Goal: Task Accomplishment & Management: Use online tool/utility

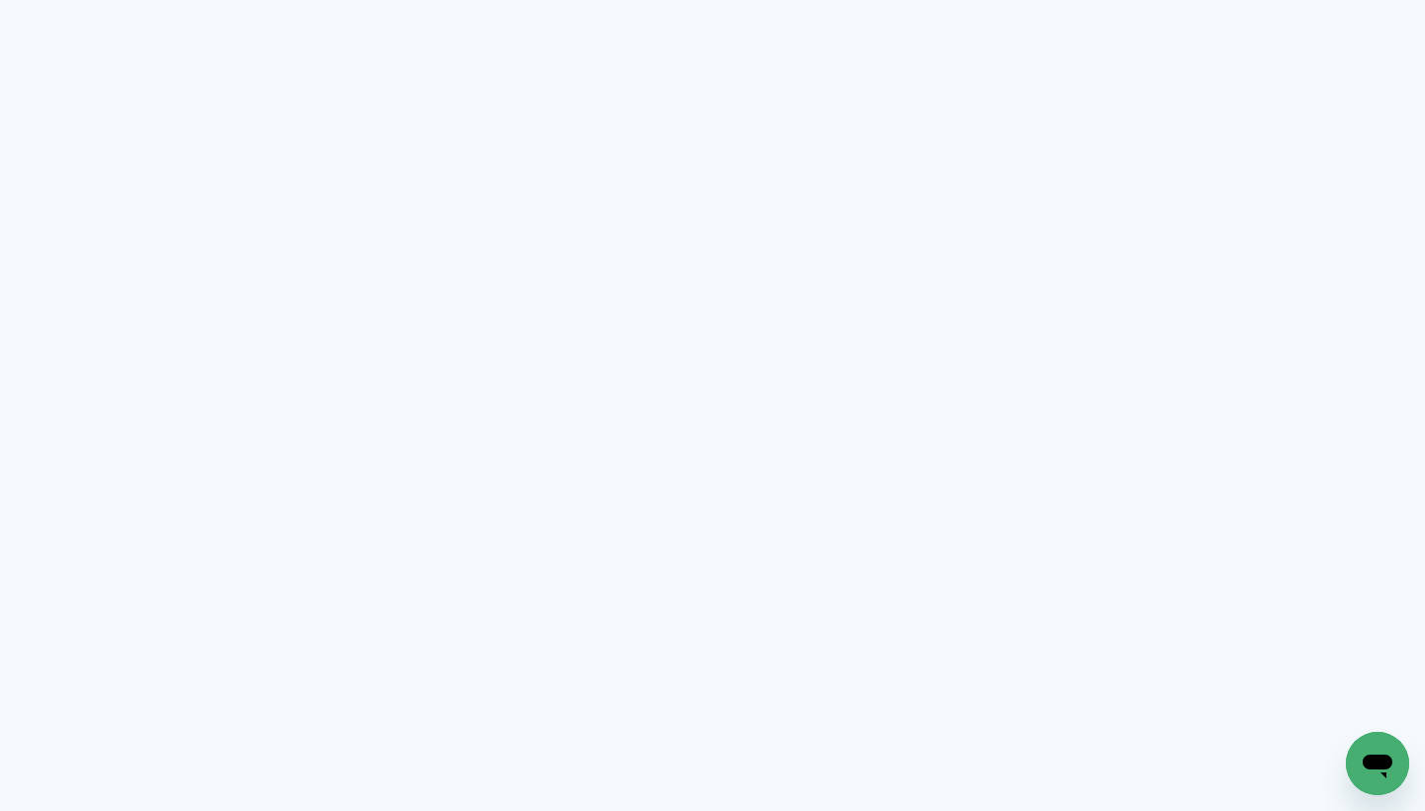
click at [996, 290] on neon-animated-pages "Prosite Website + Landing pages Proof Sistema de seleção e venda de fotos Desig…" at bounding box center [712, 405] width 1425 height 811
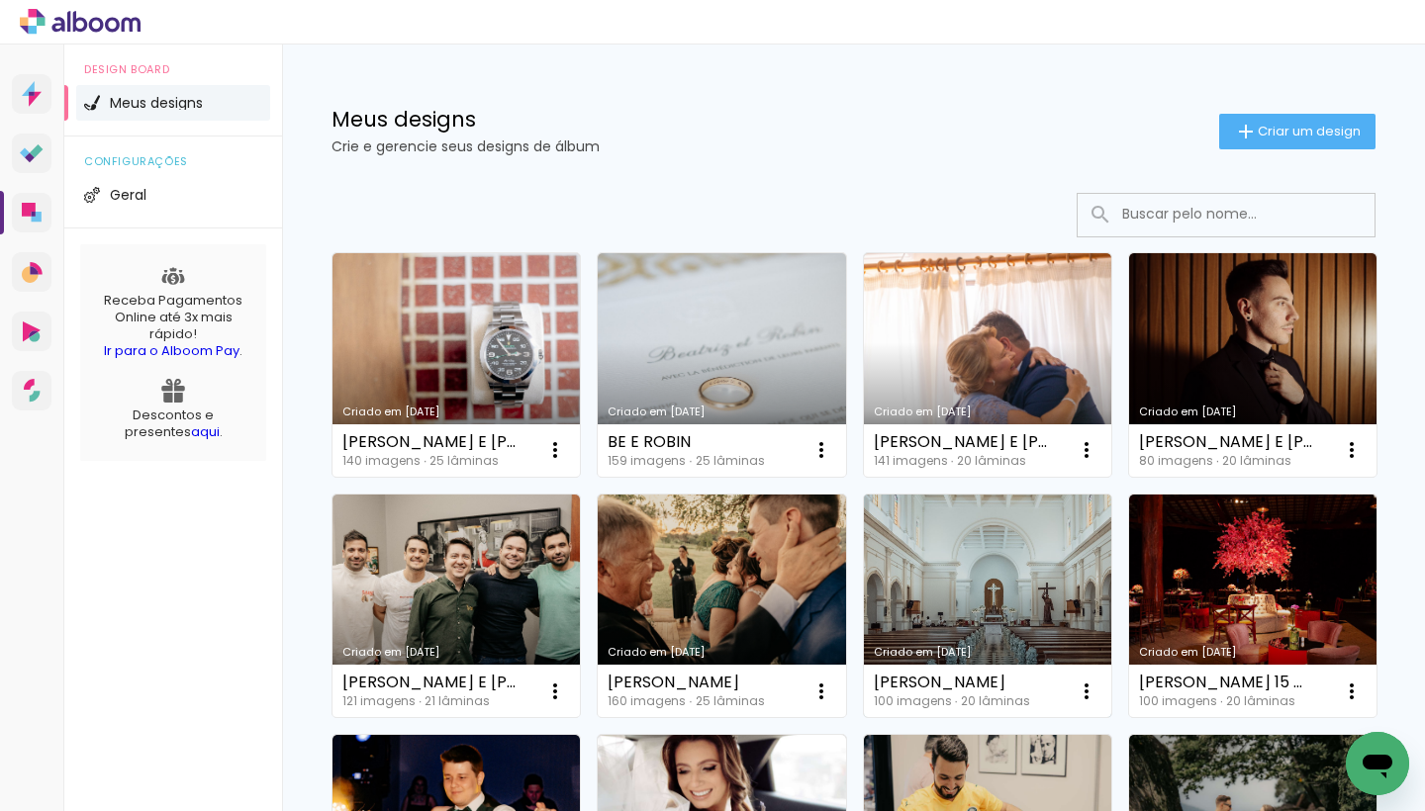
click at [1030, 586] on link "Criado em [DATE]" at bounding box center [987, 607] width 247 height 224
